Goal: Task Accomplishment & Management: Manage account settings

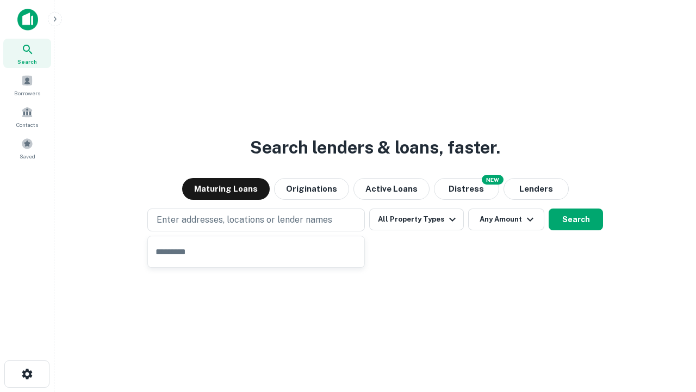
type input "**********"
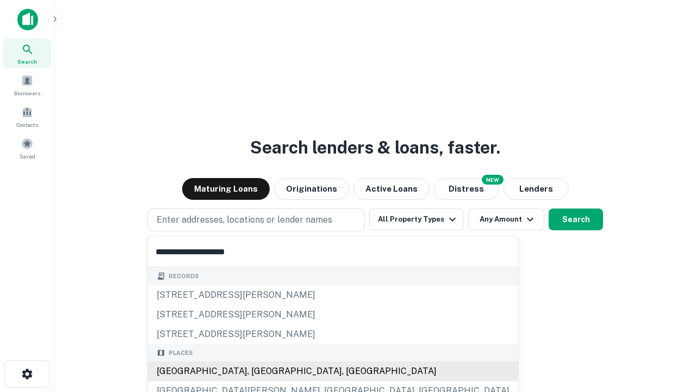
click at [260, 371] on div "[GEOGRAPHIC_DATA], [GEOGRAPHIC_DATA], [GEOGRAPHIC_DATA]" at bounding box center [333, 371] width 370 height 20
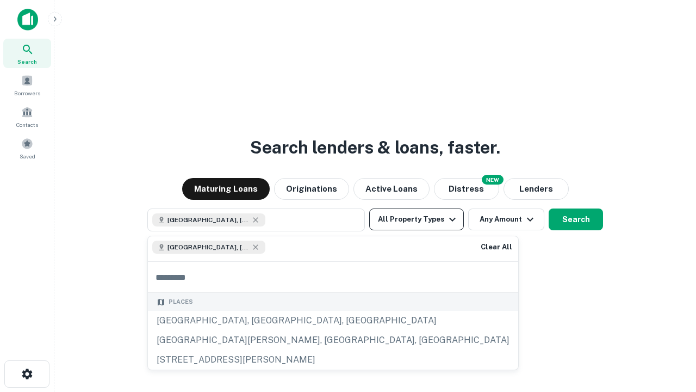
click at [417, 219] on button "All Property Types" at bounding box center [416, 219] width 95 height 22
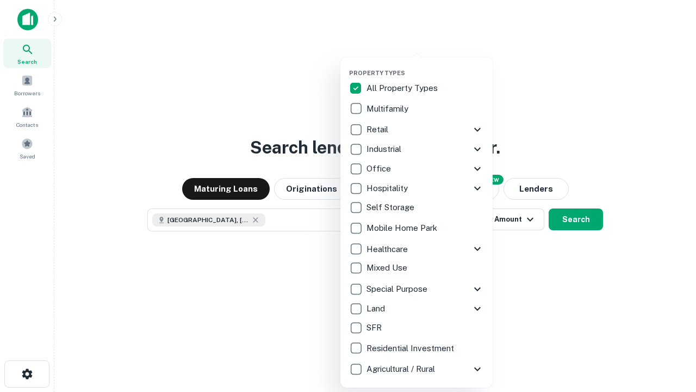
click at [425, 66] on button "button" at bounding box center [425, 66] width 152 height 1
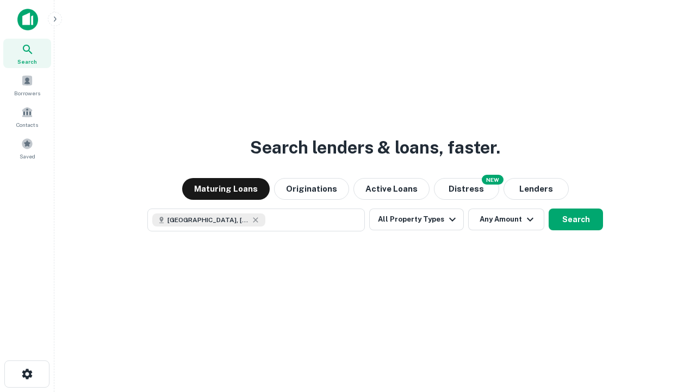
scroll to position [17, 0]
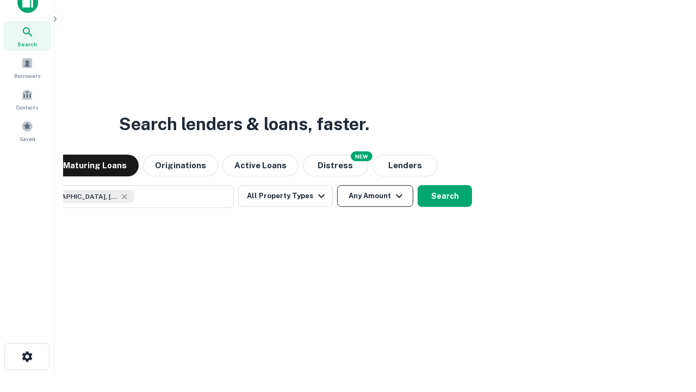
click at [337, 185] on button "Any Amount" at bounding box center [375, 196] width 76 height 22
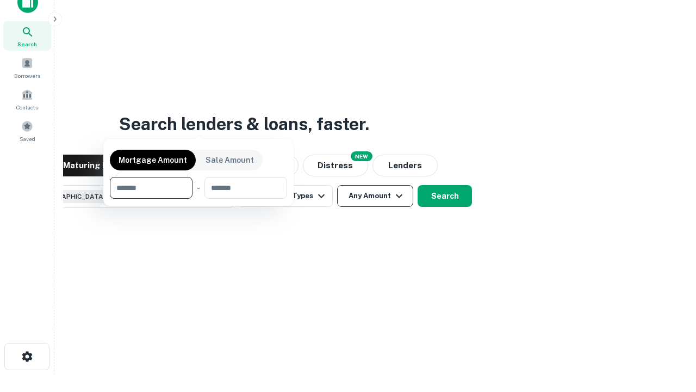
scroll to position [78, 308]
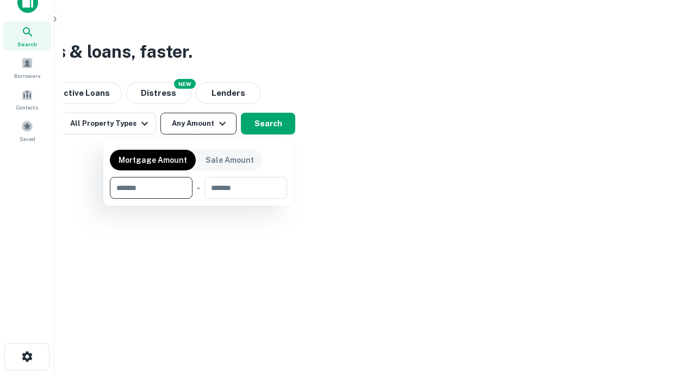
type input "*******"
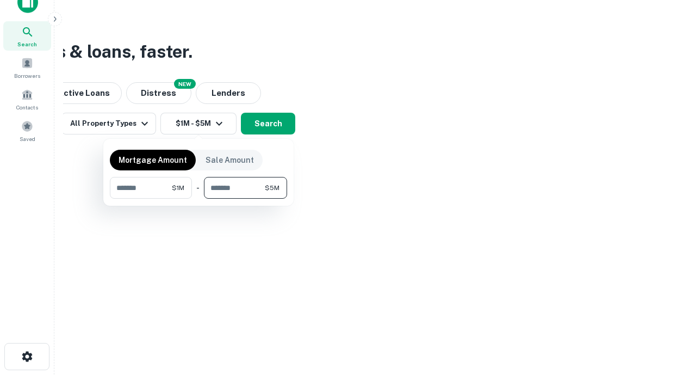
type input "*******"
click at [199, 199] on button "button" at bounding box center [198, 199] width 177 height 1
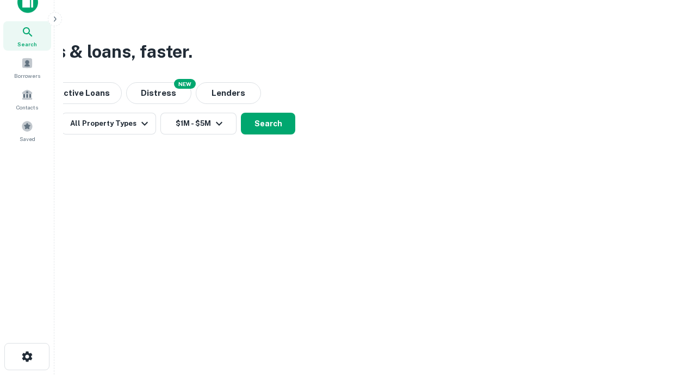
scroll to position [17, 0]
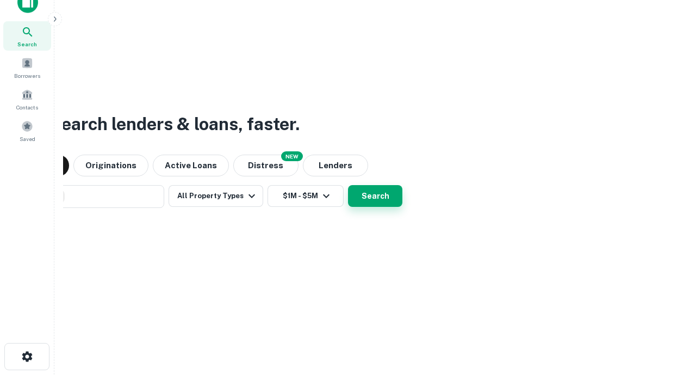
click at [348, 185] on button "Search" at bounding box center [375, 196] width 54 height 22
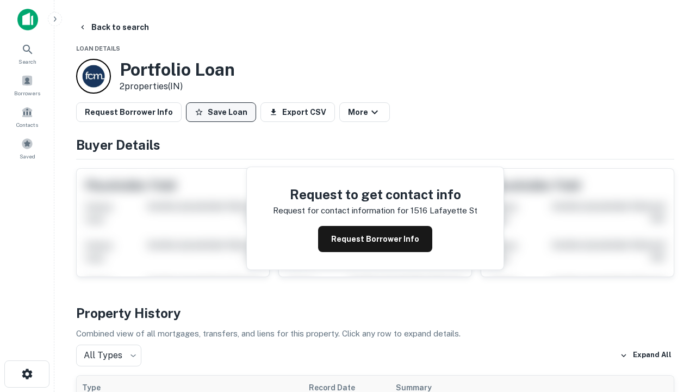
click at [221, 112] on button "Save Loan" at bounding box center [221, 112] width 70 height 20
click at [224, 112] on button "Loan Saved" at bounding box center [223, 112] width 75 height 20
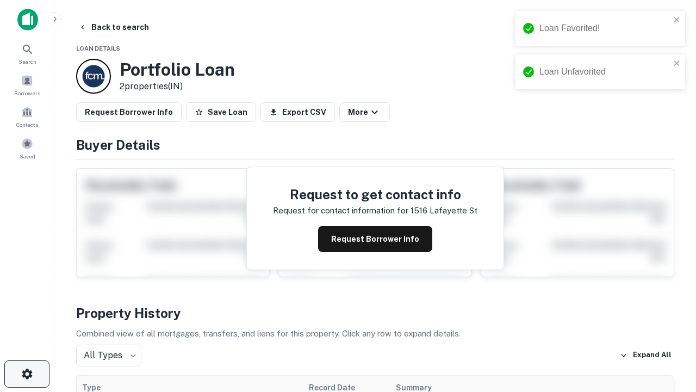
click at [27, 374] on icon "button" at bounding box center [27, 373] width 13 height 13
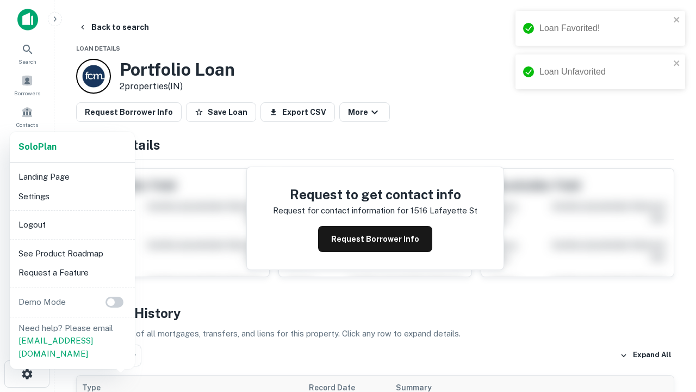
click at [72, 224] on li "Logout" at bounding box center [72, 225] width 116 height 20
